Goal: Task Accomplishment & Management: Use online tool/utility

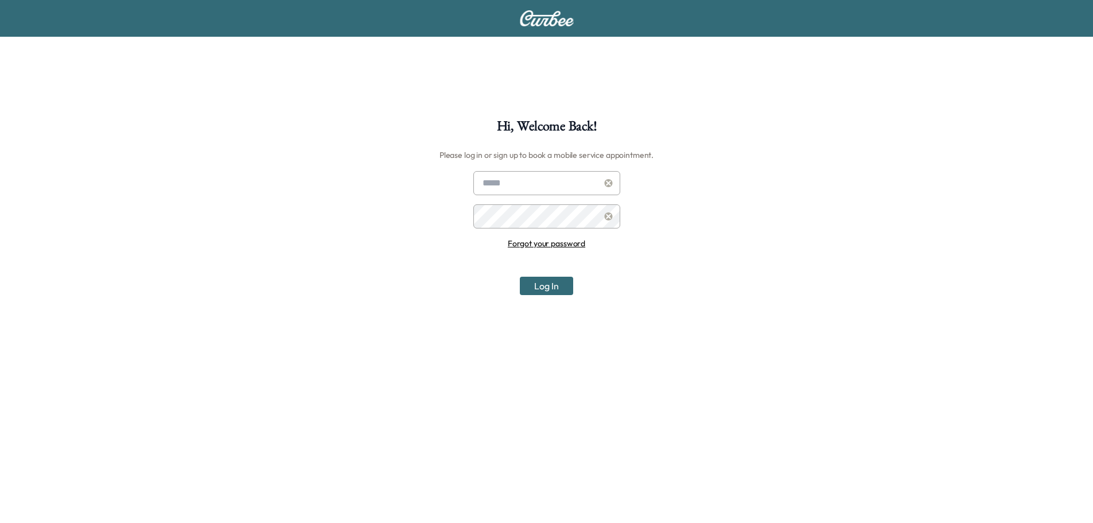
click at [531, 180] on input "text" at bounding box center [546, 183] width 147 height 24
type input "**********"
click at [528, 284] on button "Log In" at bounding box center [546, 286] width 53 height 18
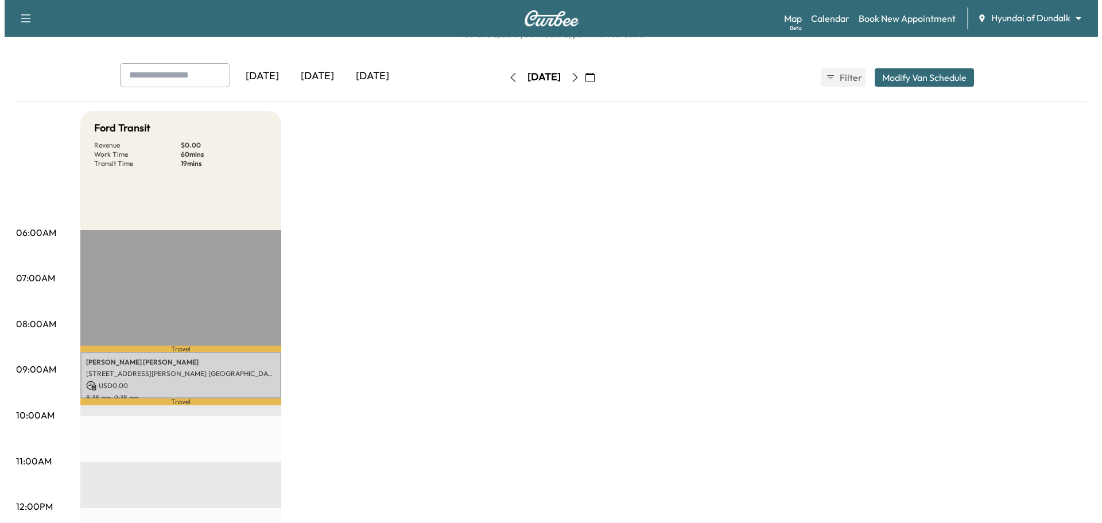
scroll to position [57, 0]
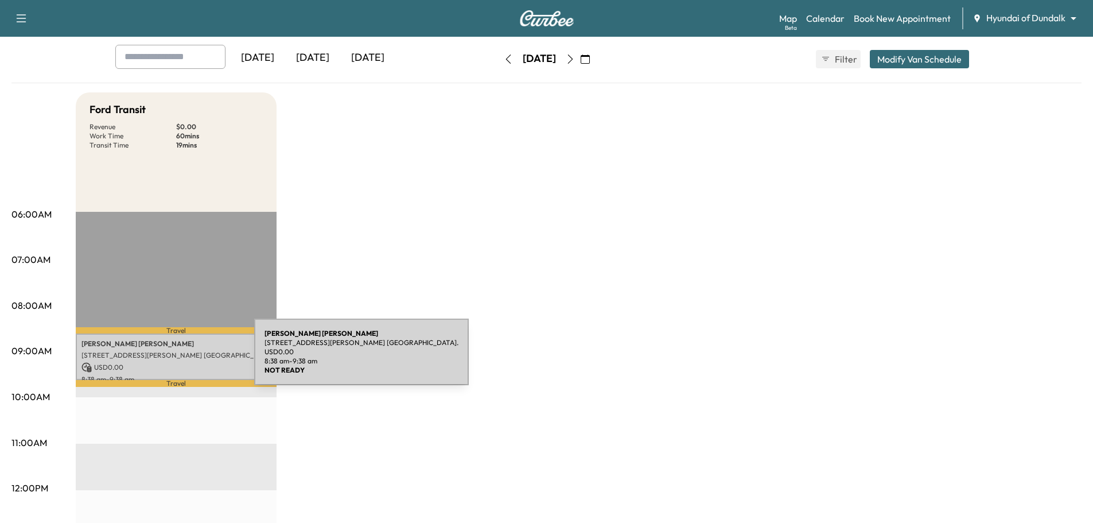
click at [168, 359] on div "[PERSON_NAME] [STREET_ADDRESS][PERSON_NAME][PERSON_NAME] [GEOGRAPHIC_DATA]. USD…" at bounding box center [176, 356] width 201 height 46
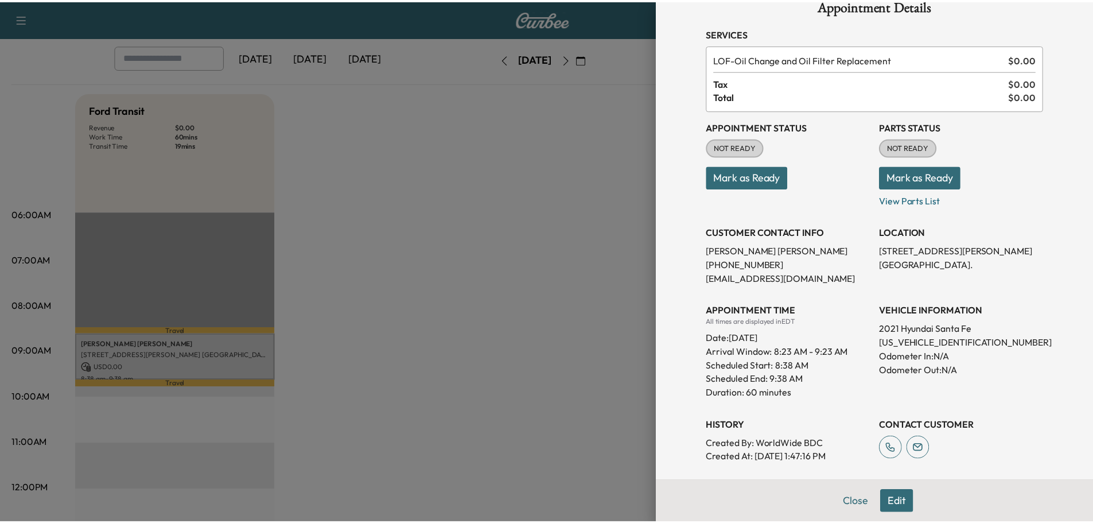
scroll to position [0, 0]
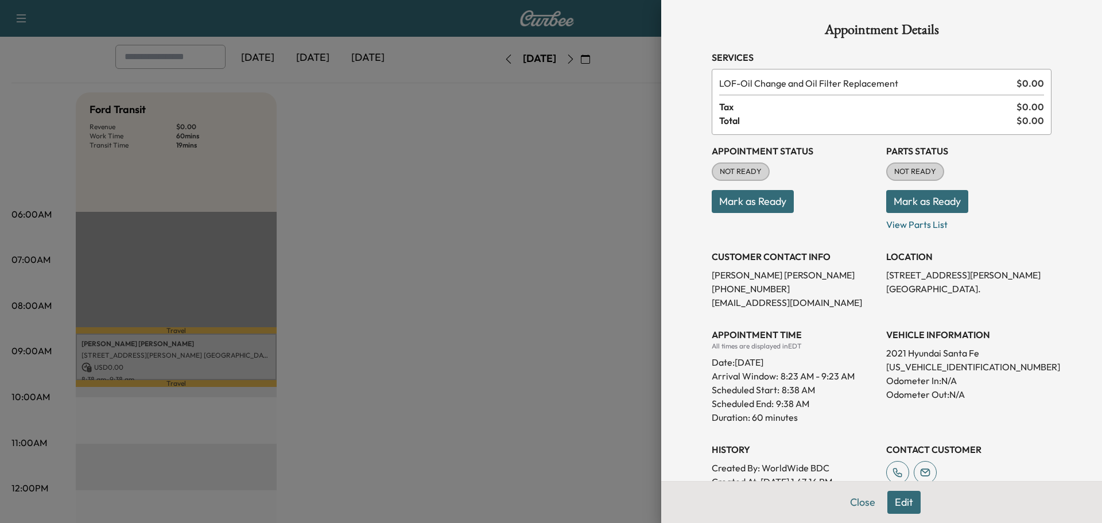
click at [587, 140] on div at bounding box center [551, 261] width 1102 height 523
